Goal: Task Accomplishment & Management: Manage account settings

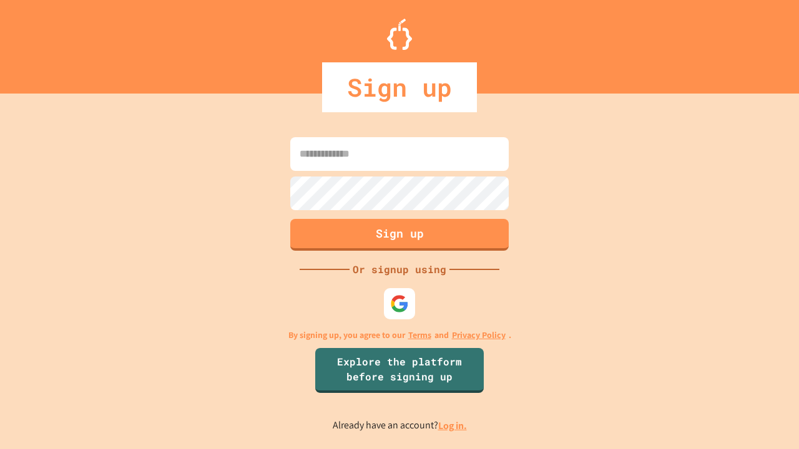
click at [453, 426] on link "Log in." at bounding box center [452, 425] width 29 height 13
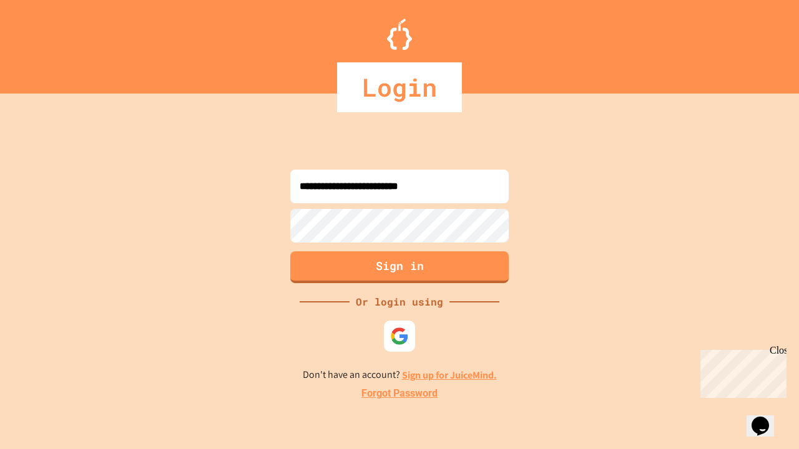
type input "**********"
